Goal: Complete application form

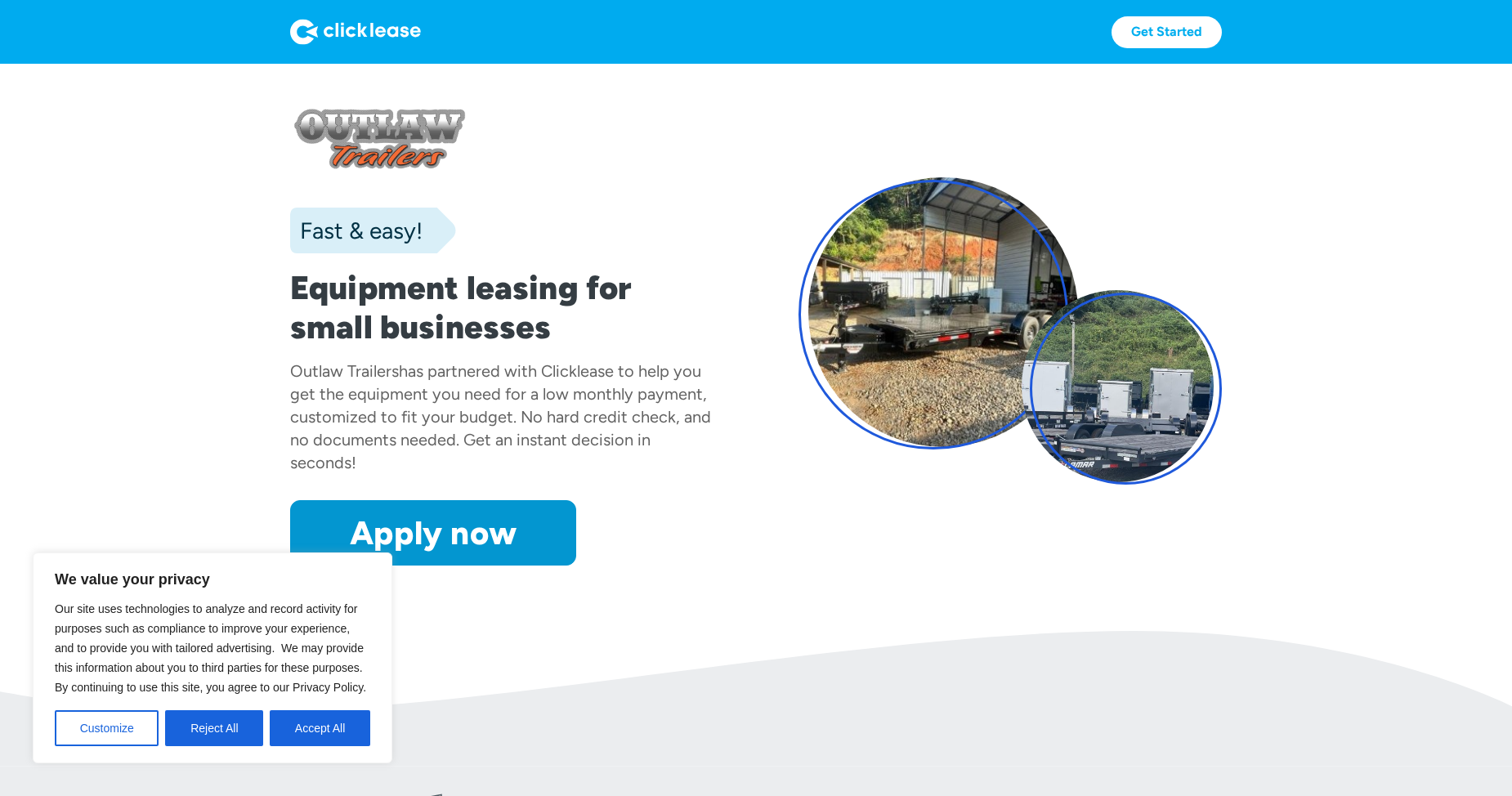
click at [314, 728] on button "Accept All" at bounding box center [320, 728] width 101 height 36
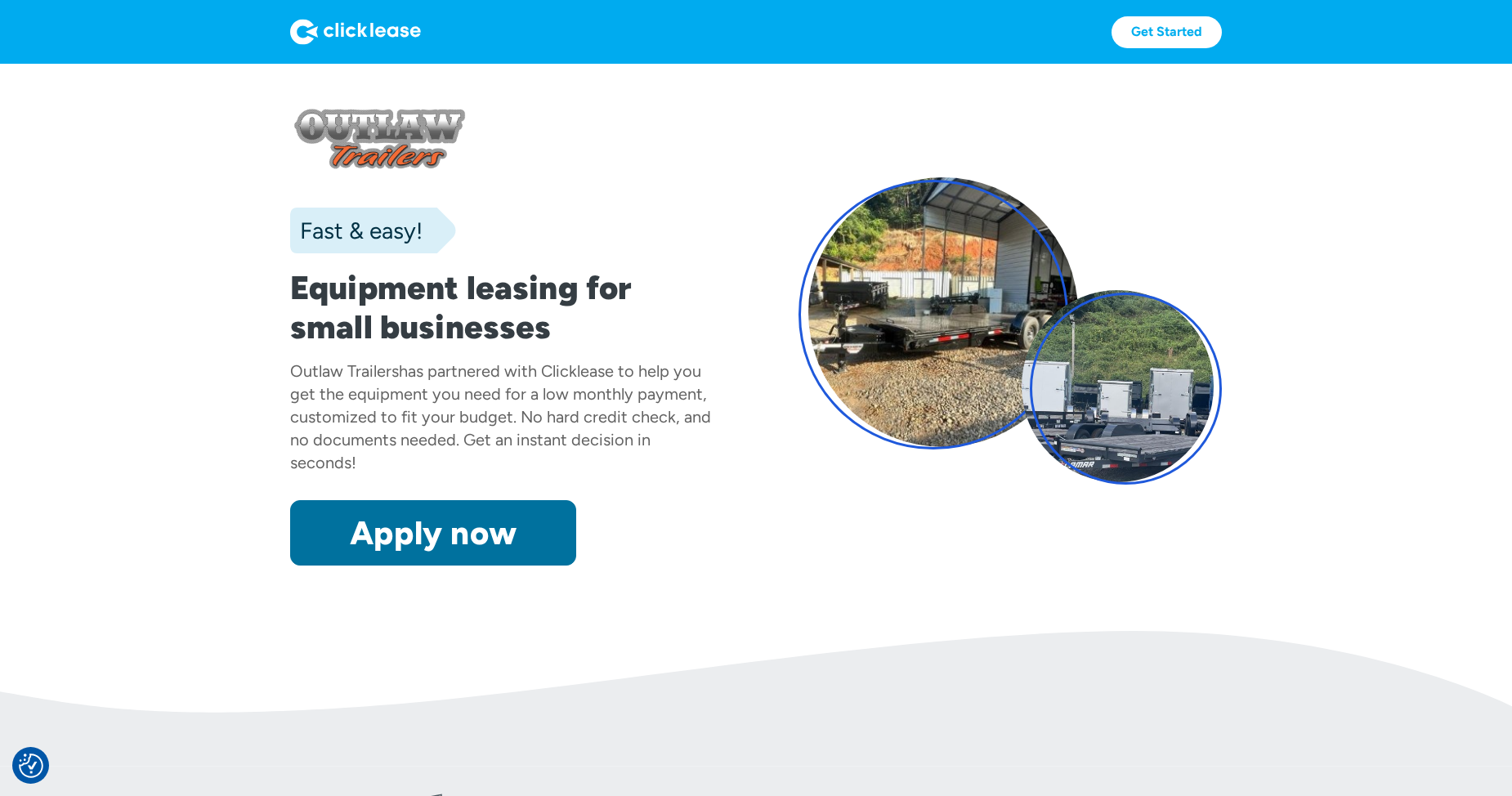
click at [441, 542] on link "Apply now" at bounding box center [433, 533] width 286 height 65
